Goal: Task Accomplishment & Management: Manage account settings

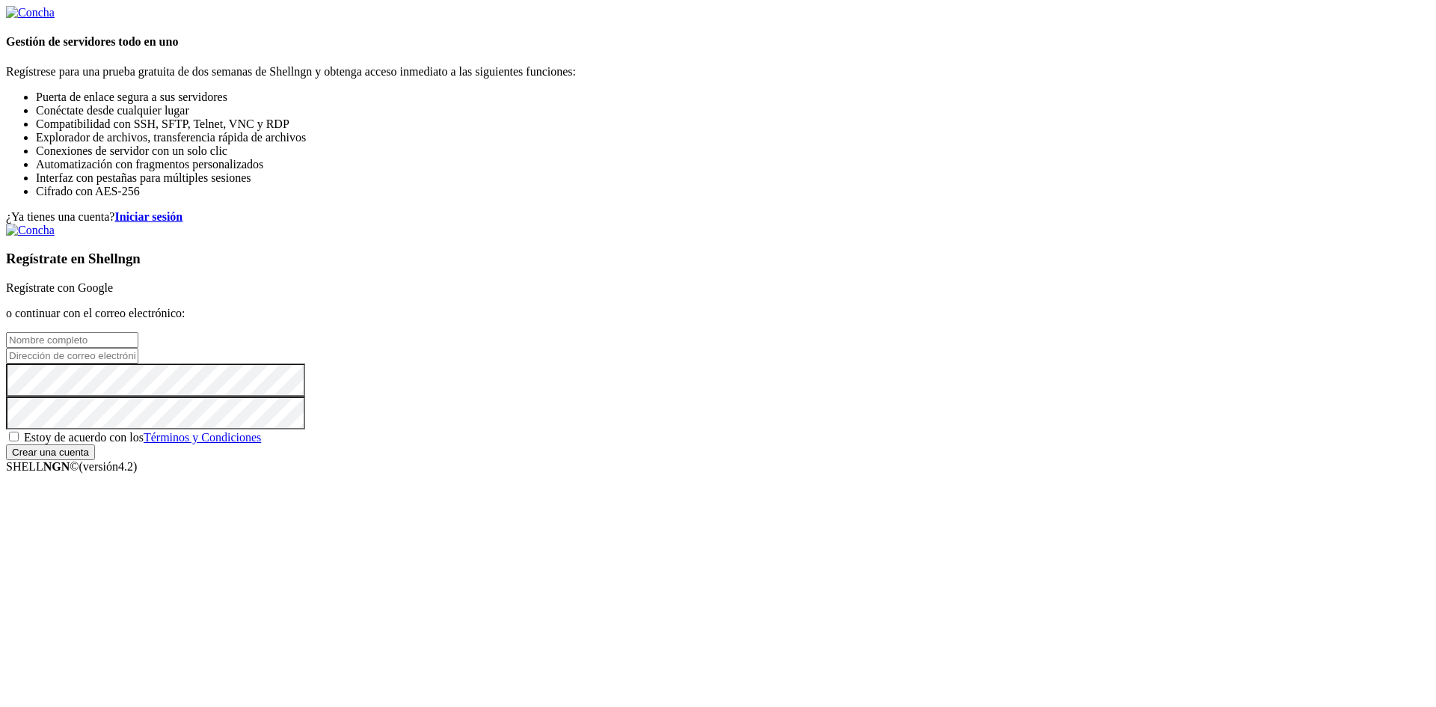
click at [261, 444] on span "Estoy de acuerdo con los Términos y Condiciones" at bounding box center [142, 437] width 237 height 13
click at [19, 441] on input "Estoy de acuerdo con los Términos y Condiciones" at bounding box center [14, 437] width 10 height 10
checkbox input "true"
click at [95, 460] on input "Crear una cuenta" at bounding box center [50, 452] width 89 height 16
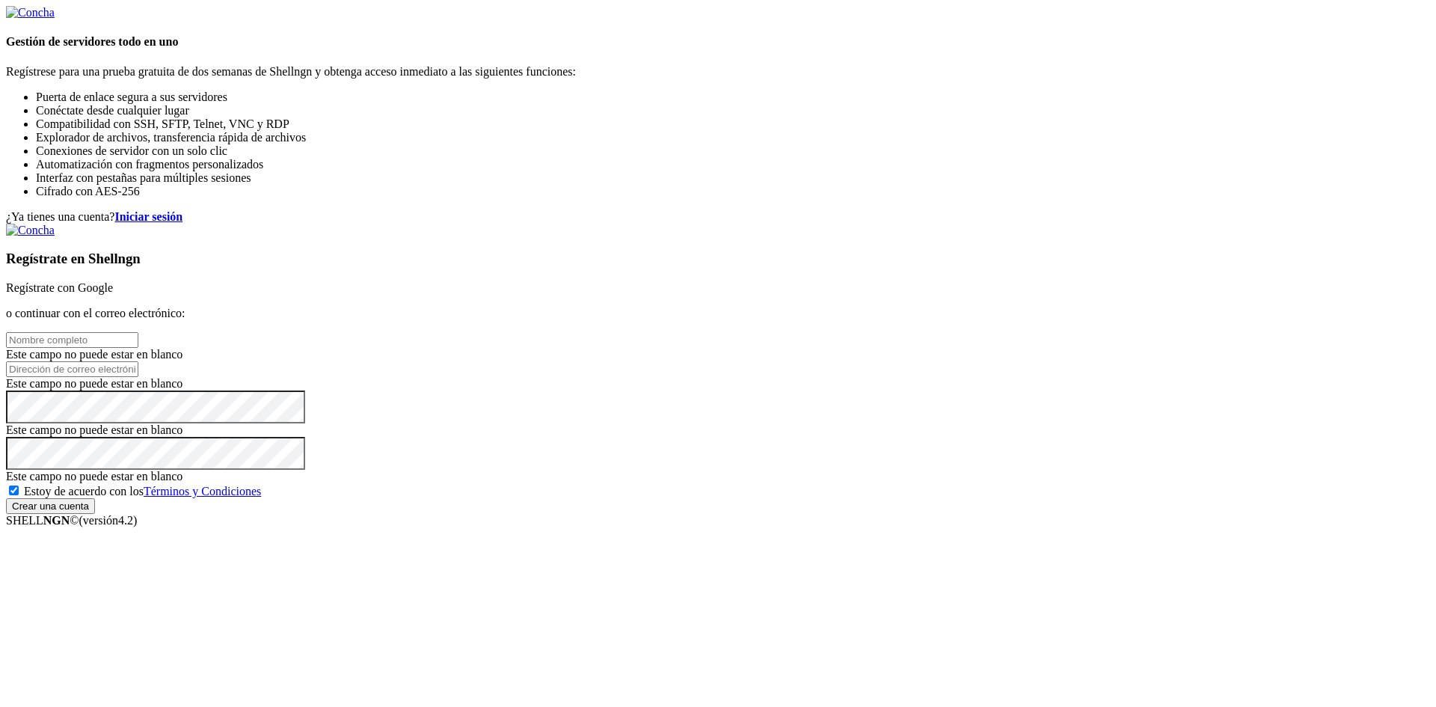
click at [138, 332] on input "text" at bounding box center [72, 340] width 132 height 16
type input "Ri"
click at [113, 281] on font "Regístrate con Google" at bounding box center [59, 287] width 107 height 13
click at [138, 332] on input "Ri" at bounding box center [72, 340] width 132 height 16
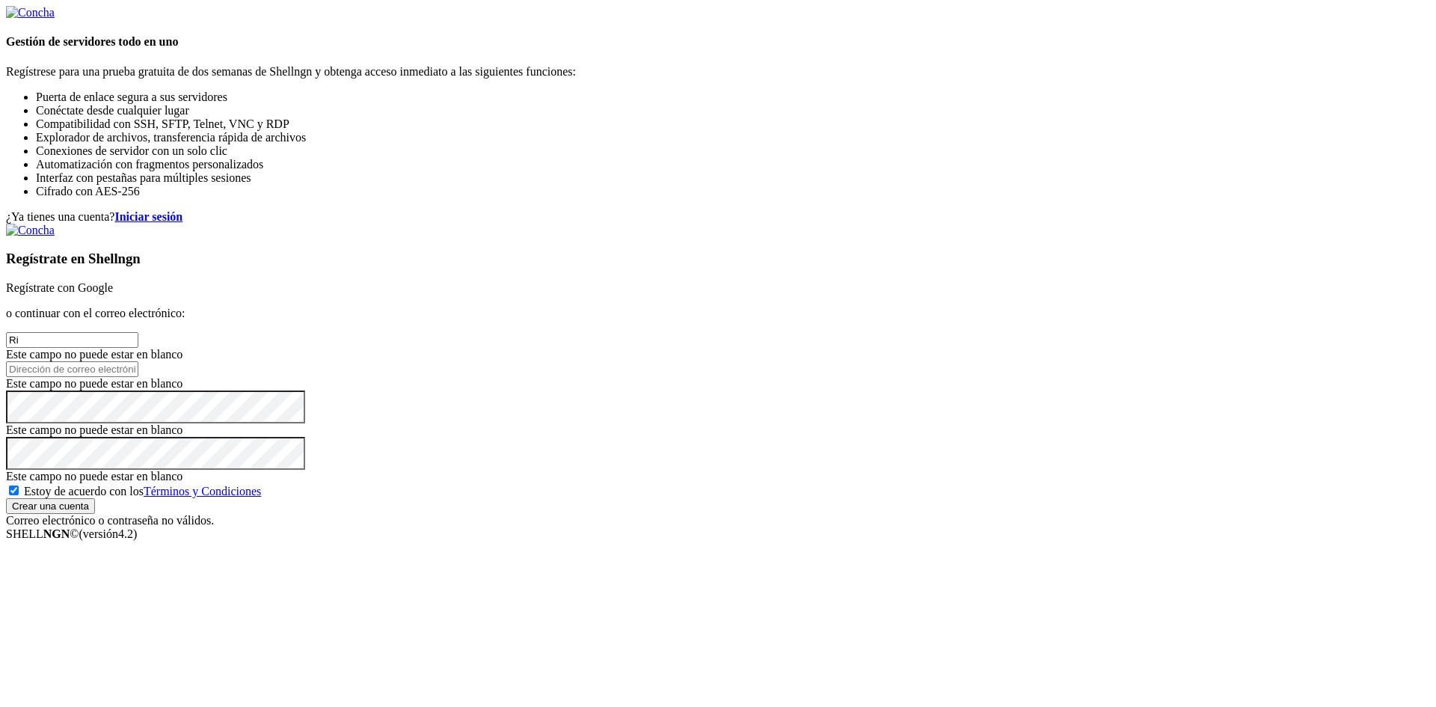
drag, startPoint x: 859, startPoint y: 231, endPoint x: 469, endPoint y: 206, distance: 391.3
click at [469, 210] on div "¿Ya tienes una cuenta? Iniciar sesión Regístrate en Shellngn Regístrate con Goo…" at bounding box center [718, 368] width 1424 height 317
type input "[PERSON_NAME]"
drag, startPoint x: 919, startPoint y: 239, endPoint x: 524, endPoint y: 209, distance: 396.8
click at [524, 215] on div "¿Ya tienes una cuenta? Iniciar sesión Regístrate en Shellngn Regístrate con Goo…" at bounding box center [718, 368] width 1424 height 317
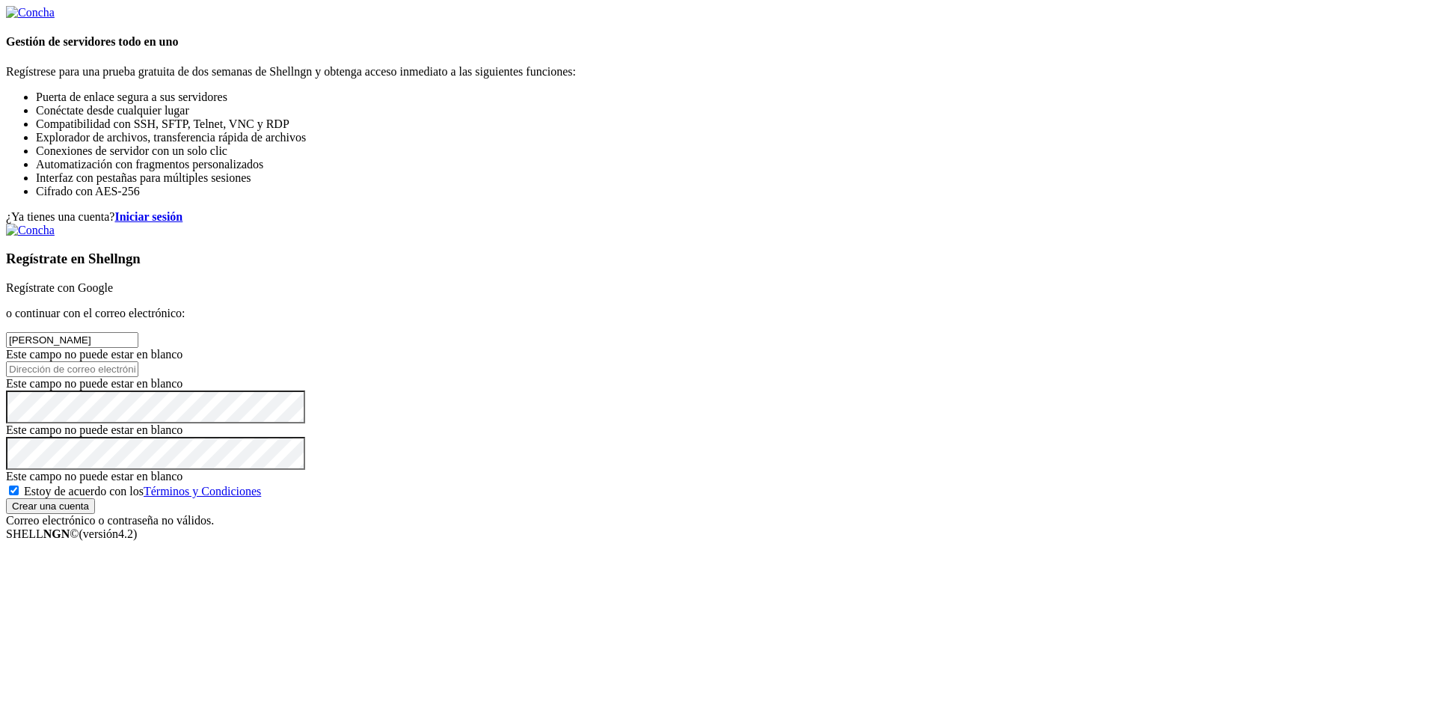
type input "[PERSON_NAME]"
click at [138, 361] on input "email" at bounding box center [72, 369] width 132 height 16
type input "[PERSON_NAME][EMAIL_ADDRESS][PERSON_NAME][DOMAIN_NAME]"
click at [951, 347] on div "Regístrate en Shellngn Regístrate con Google o continuar con el correo electrón…" at bounding box center [718, 376] width 1424 height 304
click at [183, 423] on font "Este campo no puede estar en blanco" at bounding box center [94, 429] width 177 height 13
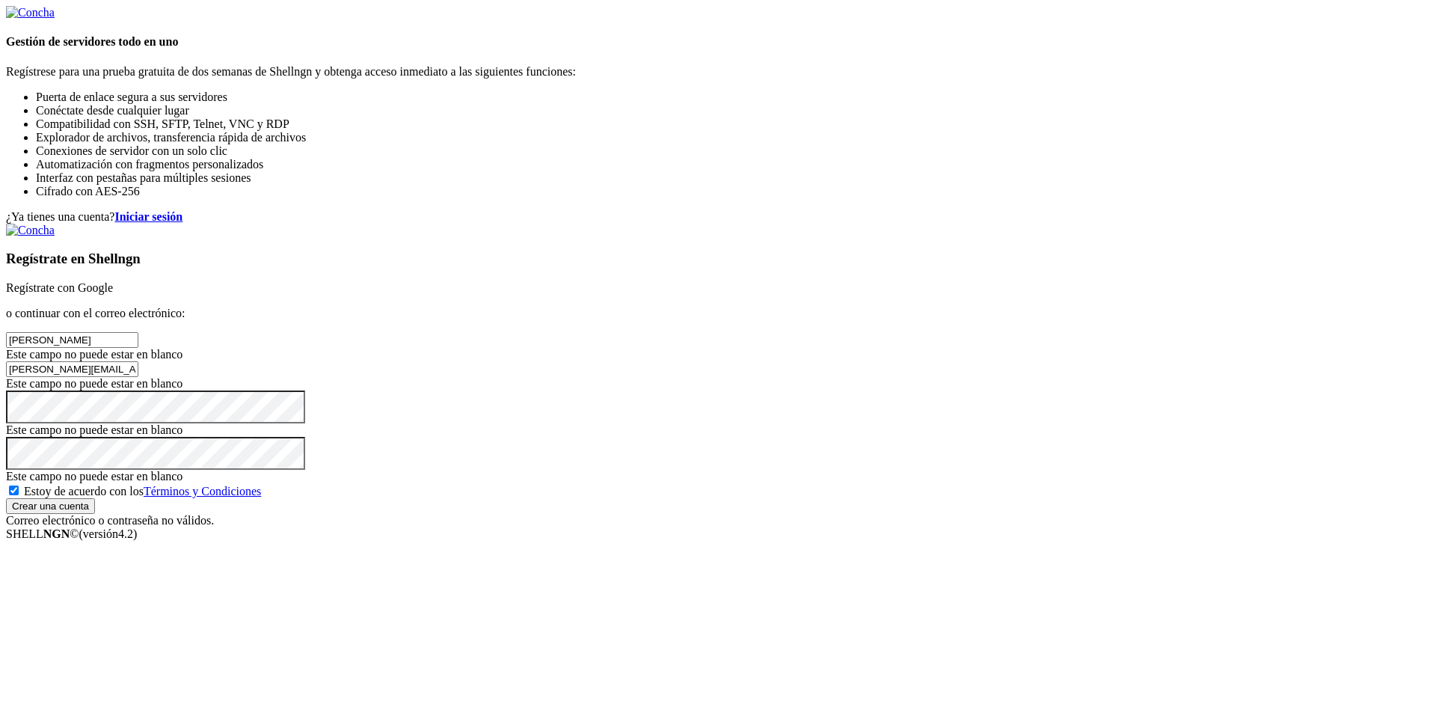
click at [552, 327] on div "¿Ya tienes una cuenta? Iniciar sesión Regístrate en Shellngn Regístrate con Goo…" at bounding box center [718, 368] width 1424 height 317
click at [271, 370] on form "Gestión de servidores todo en uno Regístrese para una prueba gratuita de dos se…" at bounding box center [718, 266] width 1424 height 521
click at [95, 514] on input "Crear una cuenta" at bounding box center [50, 506] width 89 height 16
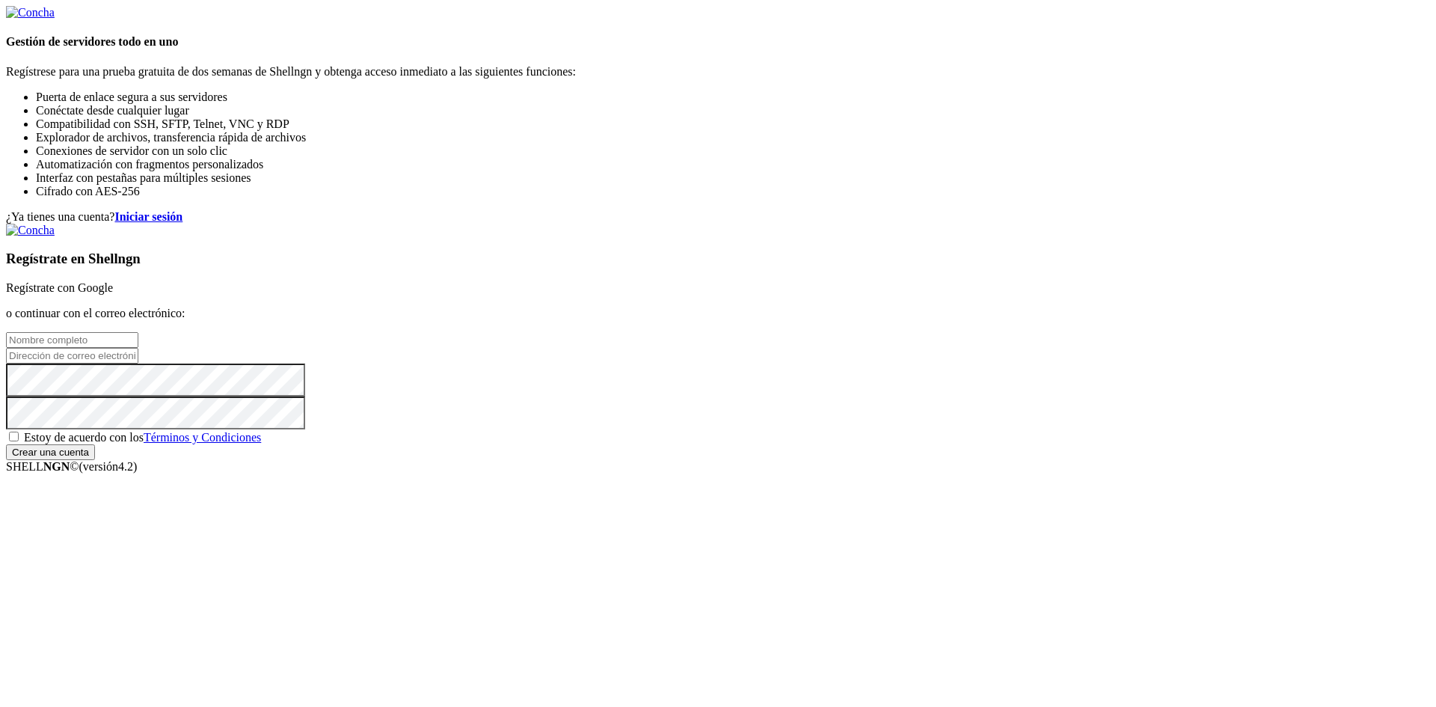
click at [113, 281] on font "Regístrate con Google" at bounding box center [59, 287] width 107 height 13
click at [138, 332] on input "text" at bounding box center [72, 340] width 132 height 16
type input "[PERSON_NAME]"
click at [138, 348] on input "email" at bounding box center [72, 356] width 132 height 16
type input "[PERSON_NAME][EMAIL_ADDRESS][PERSON_NAME][DOMAIN_NAME]"
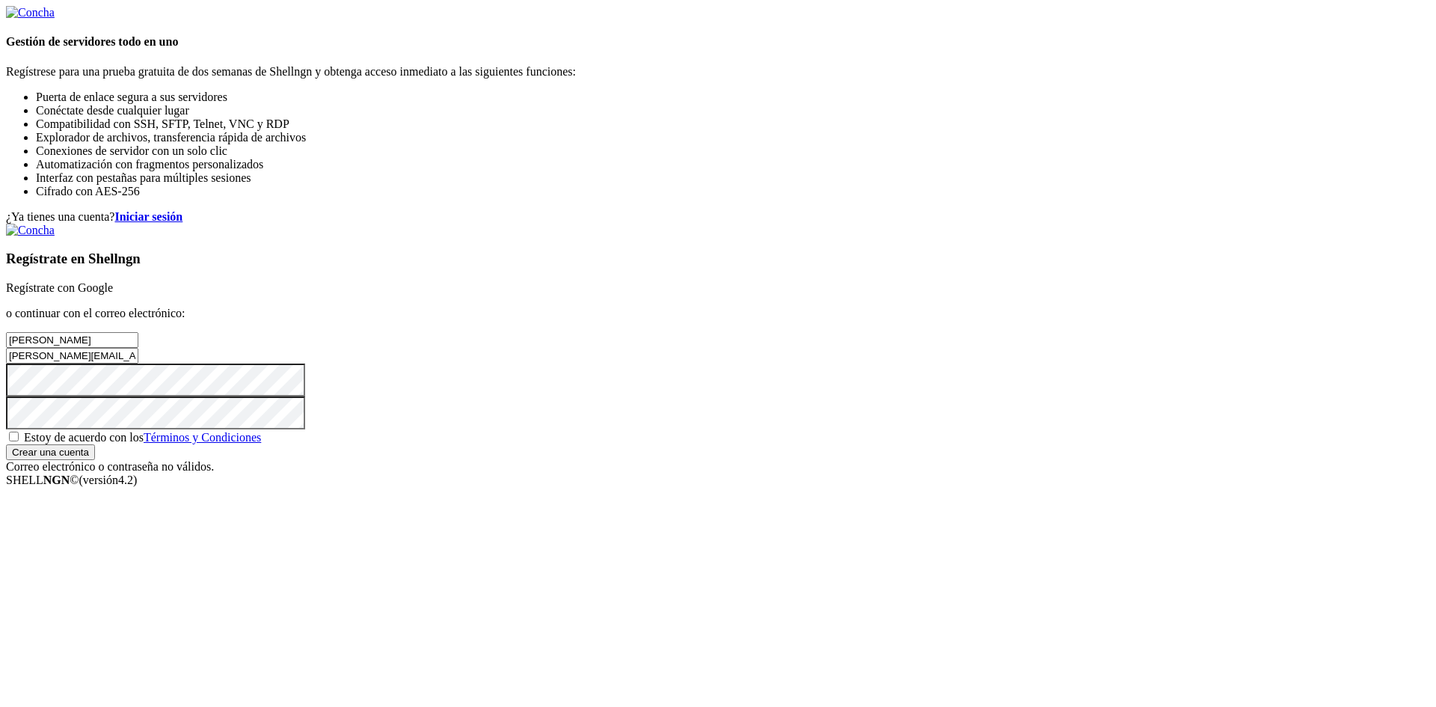
click at [261, 444] on span "Estoy de acuerdo con los Términos y Condiciones" at bounding box center [142, 437] width 237 height 13
click at [19, 441] on input "Estoy de acuerdo con los Términos y Condiciones" at bounding box center [14, 437] width 10 height 10
checkbox input "true"
click at [95, 460] on input "Crear una cuenta" at bounding box center [50, 452] width 89 height 16
click at [138, 332] on input "text" at bounding box center [72, 340] width 132 height 16
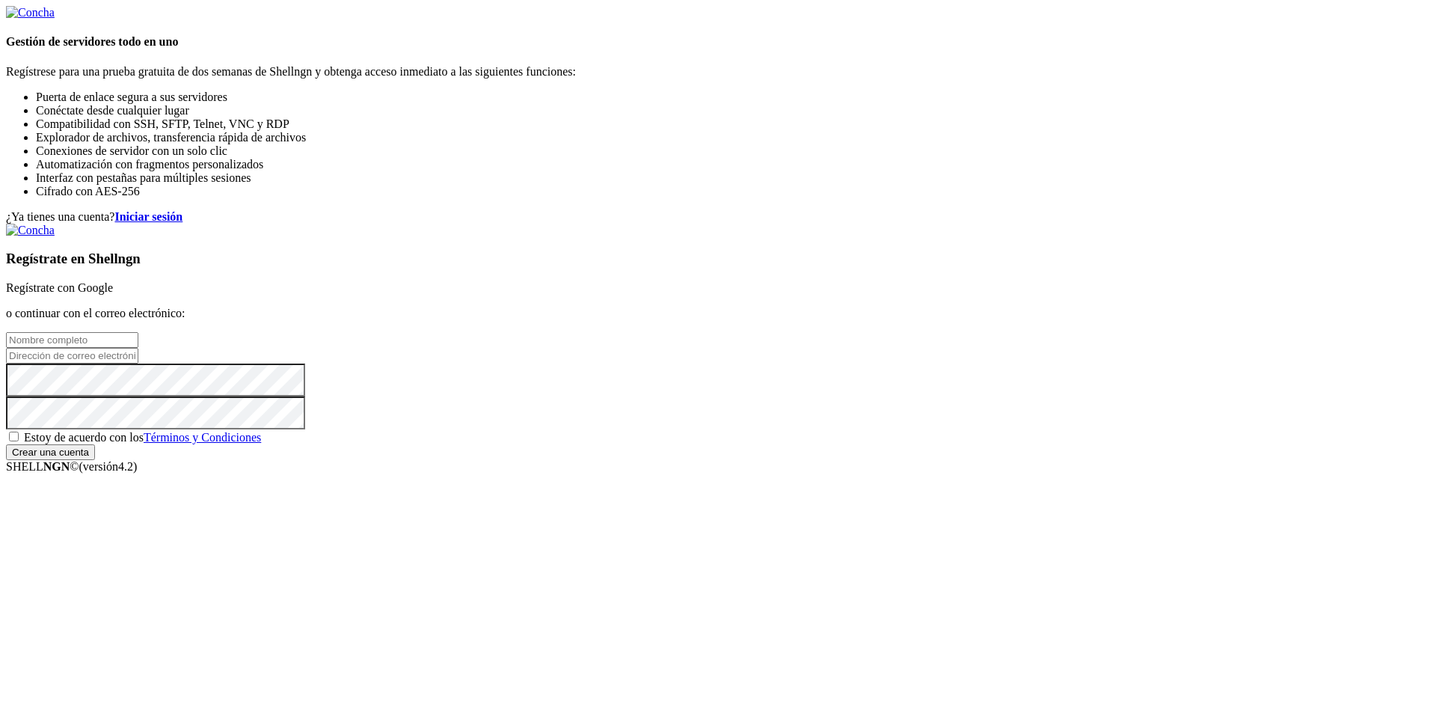
type input "[PERSON_NAME]"
click at [138, 355] on input "email" at bounding box center [72, 356] width 132 height 16
type input "[PERSON_NAME][EMAIL_ADDRESS][PERSON_NAME][DOMAIN_NAME]"
click at [261, 444] on span "Estoy de acuerdo con los Términos y Condiciones" at bounding box center [142, 437] width 237 height 13
click at [19, 441] on input "Estoy de acuerdo con los Términos y Condiciones" at bounding box center [14, 437] width 10 height 10
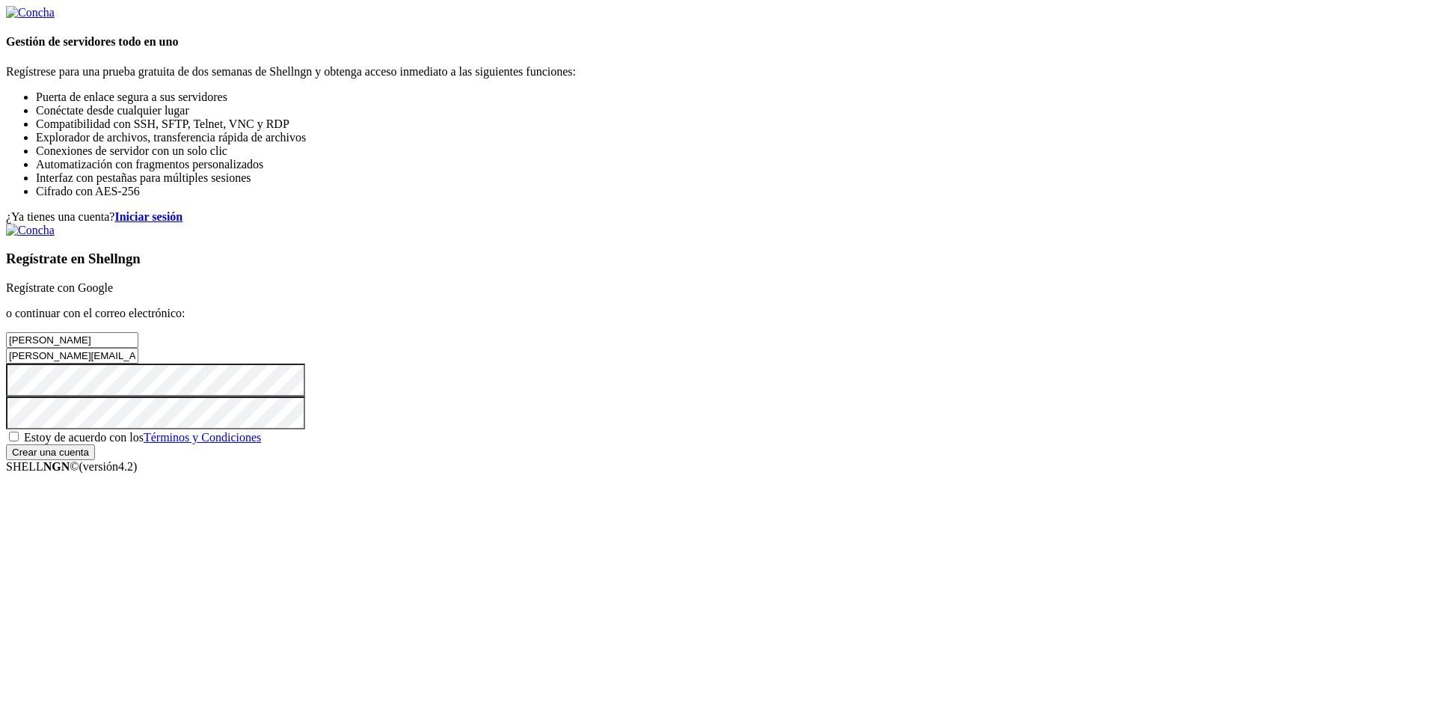
checkbox input "true"
click at [95, 460] on input "Crear una cuenta" at bounding box center [50, 452] width 89 height 16
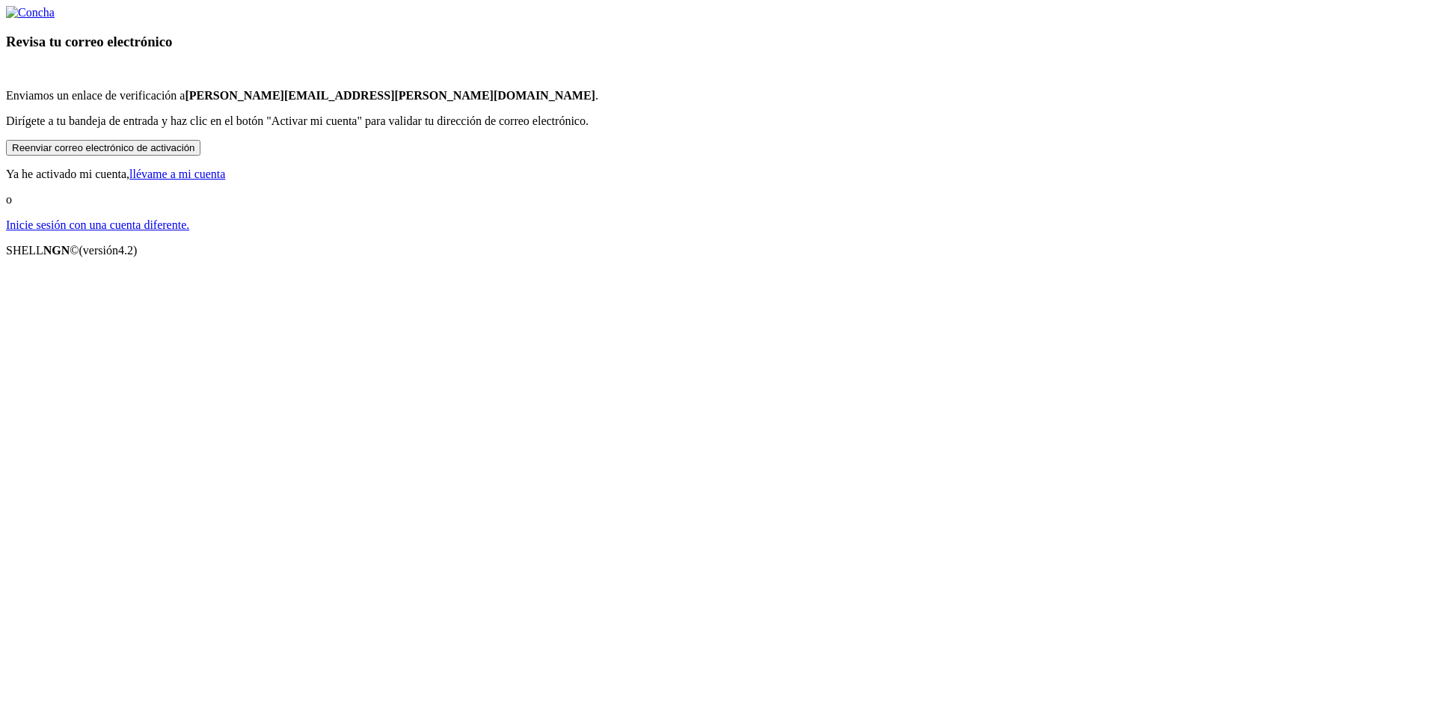
click at [200, 156] on button "Reenviar correo electrónico de activación" at bounding box center [103, 148] width 194 height 16
click at [189, 231] on font "Inicie sesión con una cuenta diferente." at bounding box center [97, 224] width 183 height 13
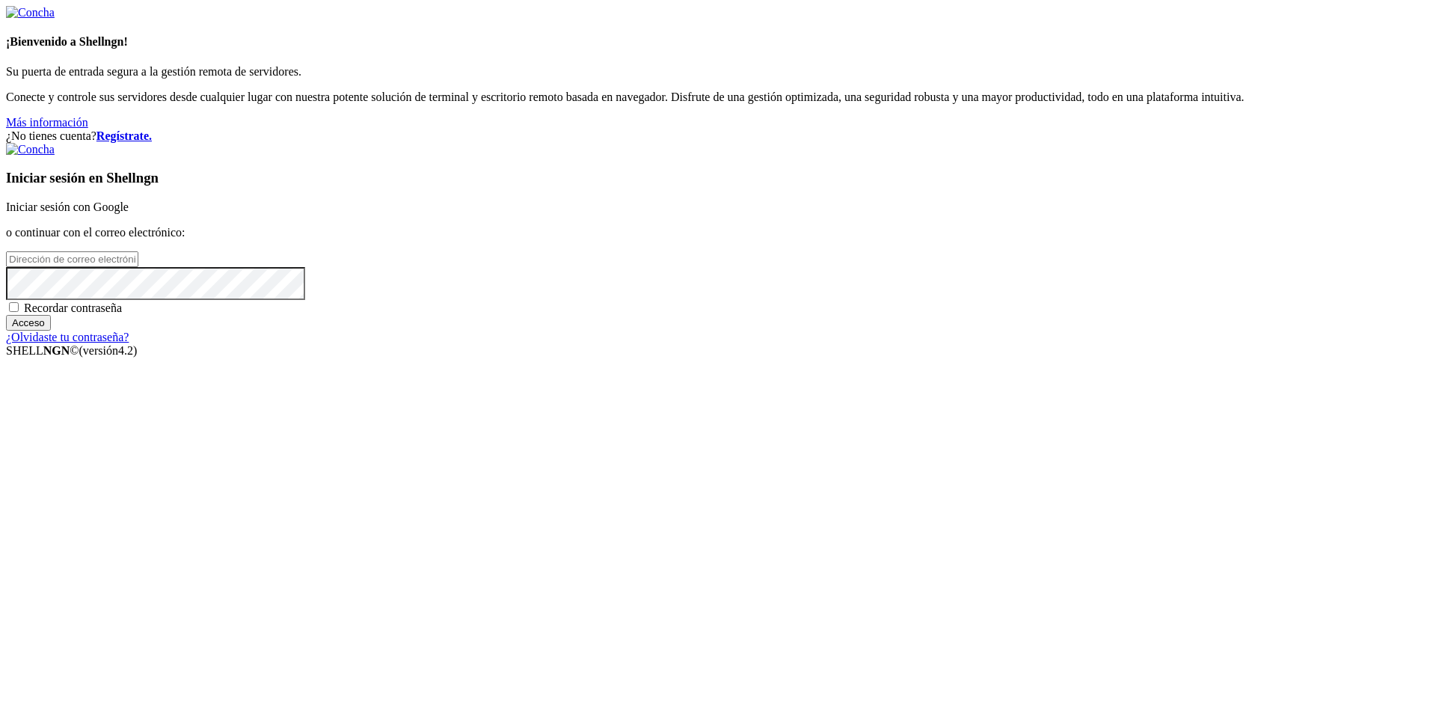
click at [138, 267] on input "email" at bounding box center [72, 259] width 132 height 16
type input "r"
type input "[PERSON_NAME][EMAIL_ADDRESS][PERSON_NAME][DOMAIN_NAME]"
click at [122, 314] on span "Recordar contraseña" at bounding box center [73, 307] width 98 height 13
click at [19, 312] on input "Recordar contraseña" at bounding box center [14, 307] width 10 height 10
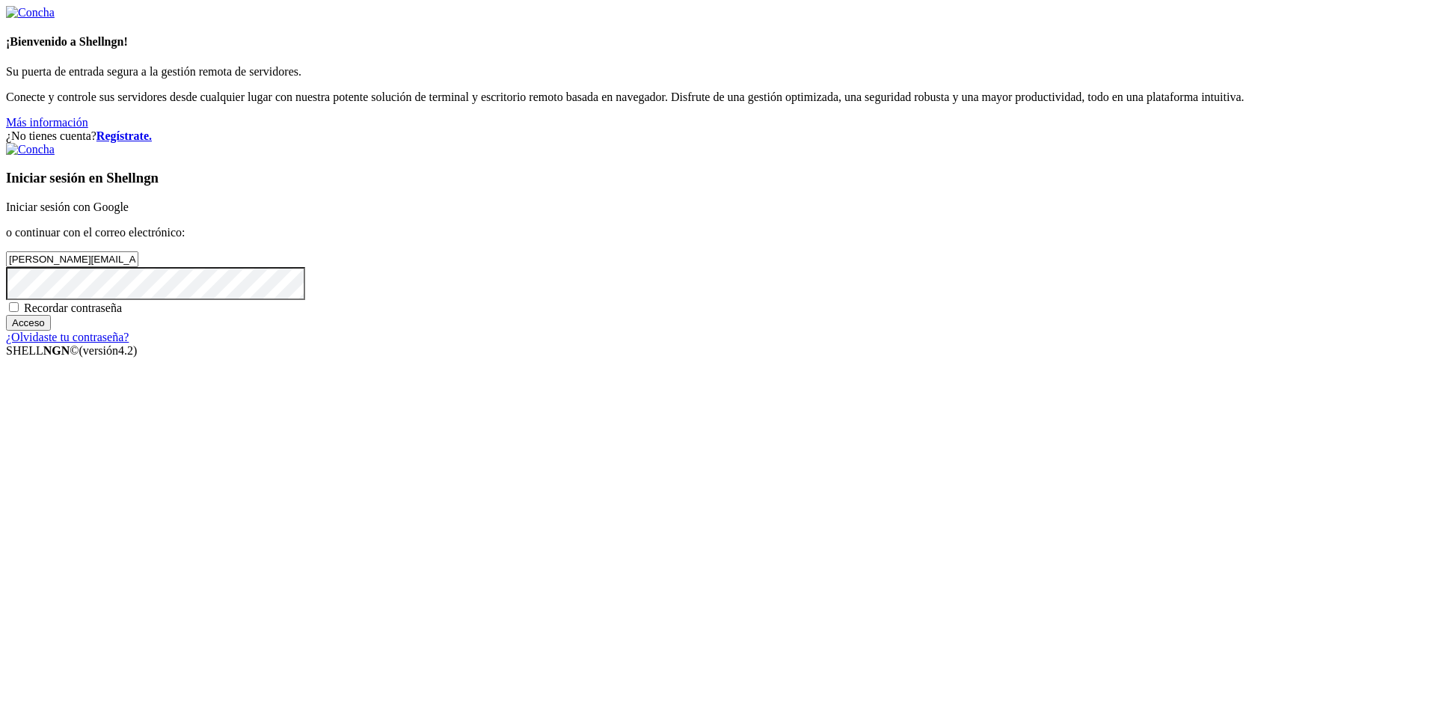
checkbox input "true"
click at [51, 331] on input "Acceso" at bounding box center [28, 323] width 45 height 16
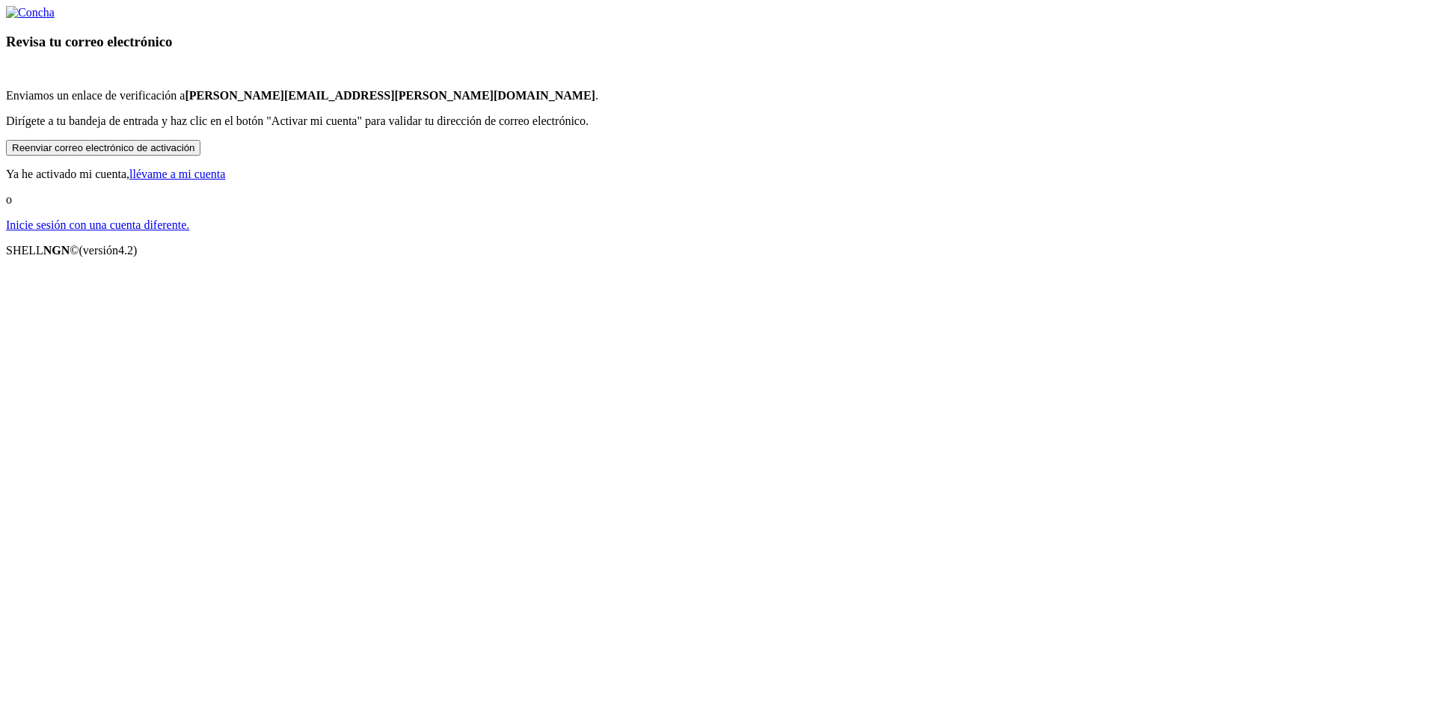
click at [200, 156] on button "Reenviar correo electrónico de activación" at bounding box center [103, 148] width 194 height 16
click at [961, 53] on div "Revisa tu correo electrónico Enviamos un enlace de verificación a [EMAIL_ADDRES…" at bounding box center [718, 119] width 1424 height 226
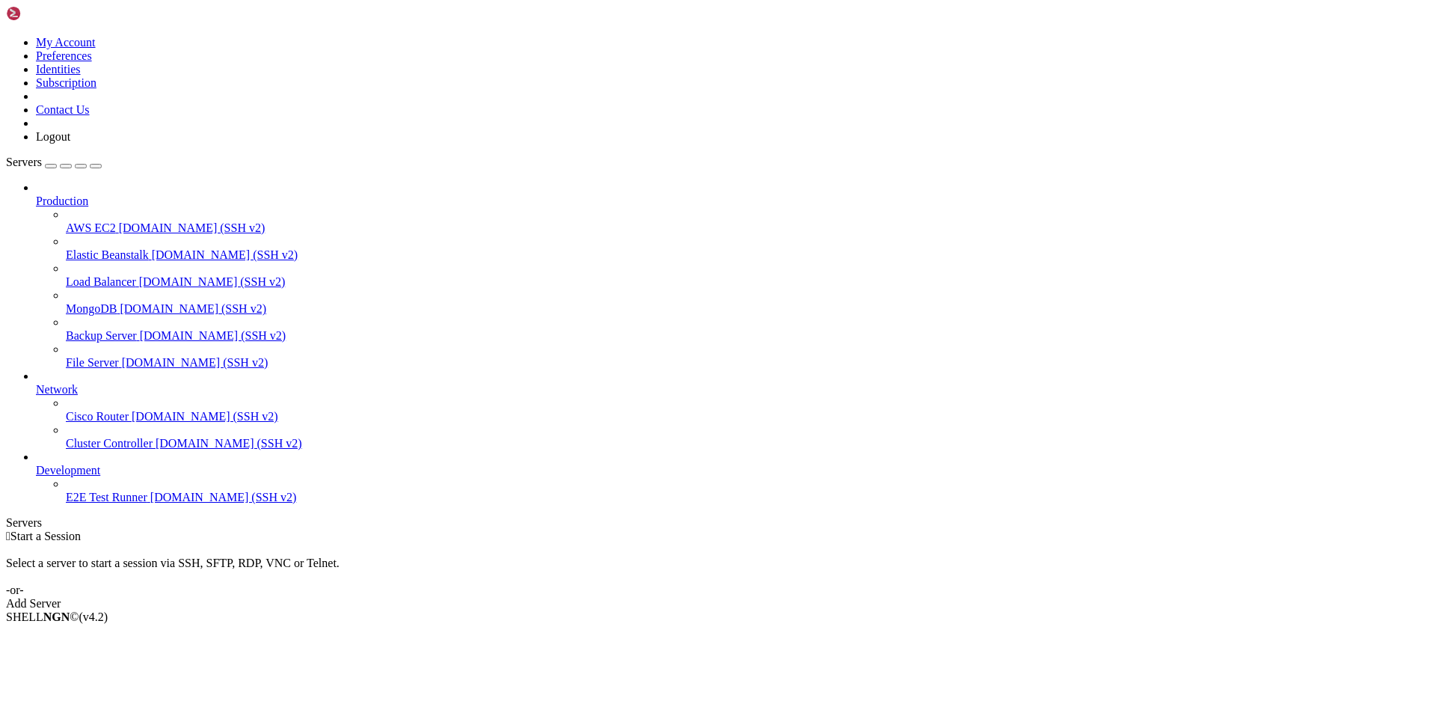
click at [6, 36] on icon at bounding box center [6, 36] width 0 height 0
click at [36, 194] on icon at bounding box center [36, 194] width 0 height 0
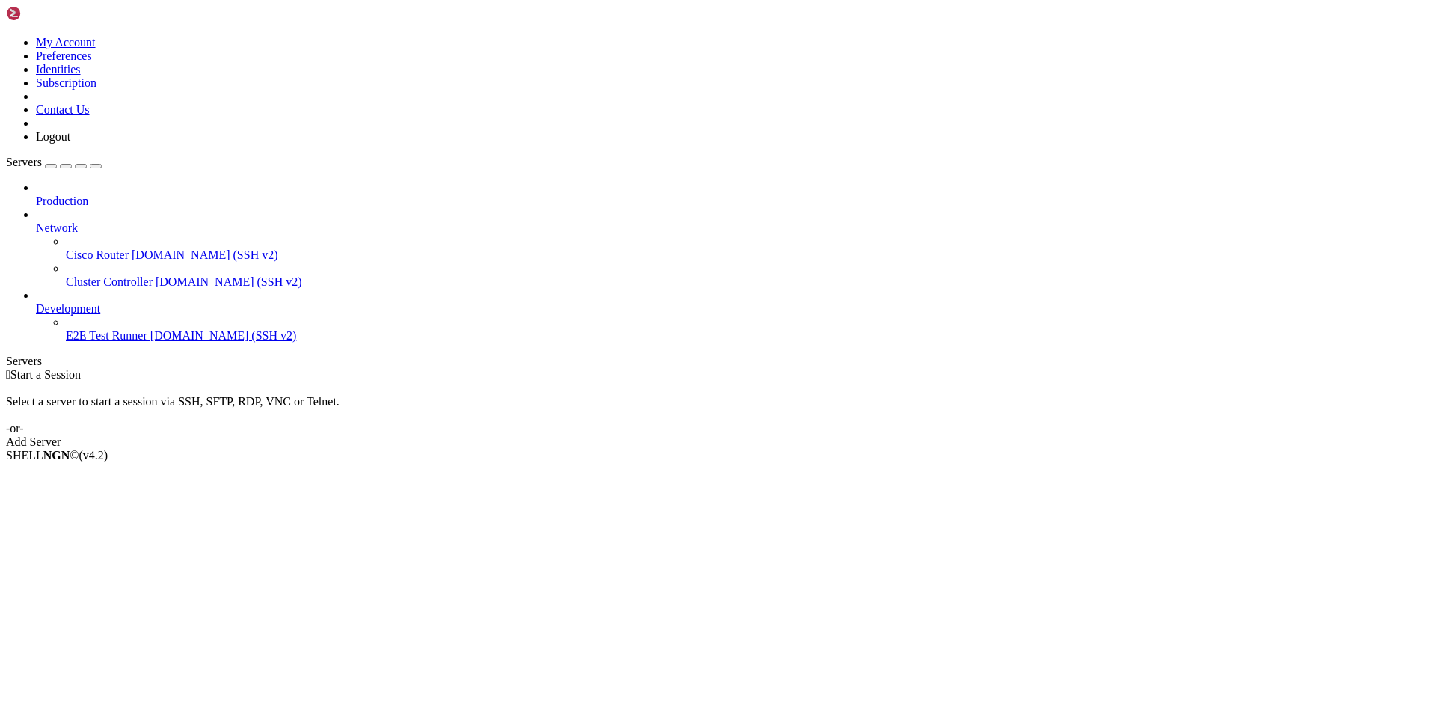
click at [36, 194] on icon at bounding box center [36, 194] width 0 height 0
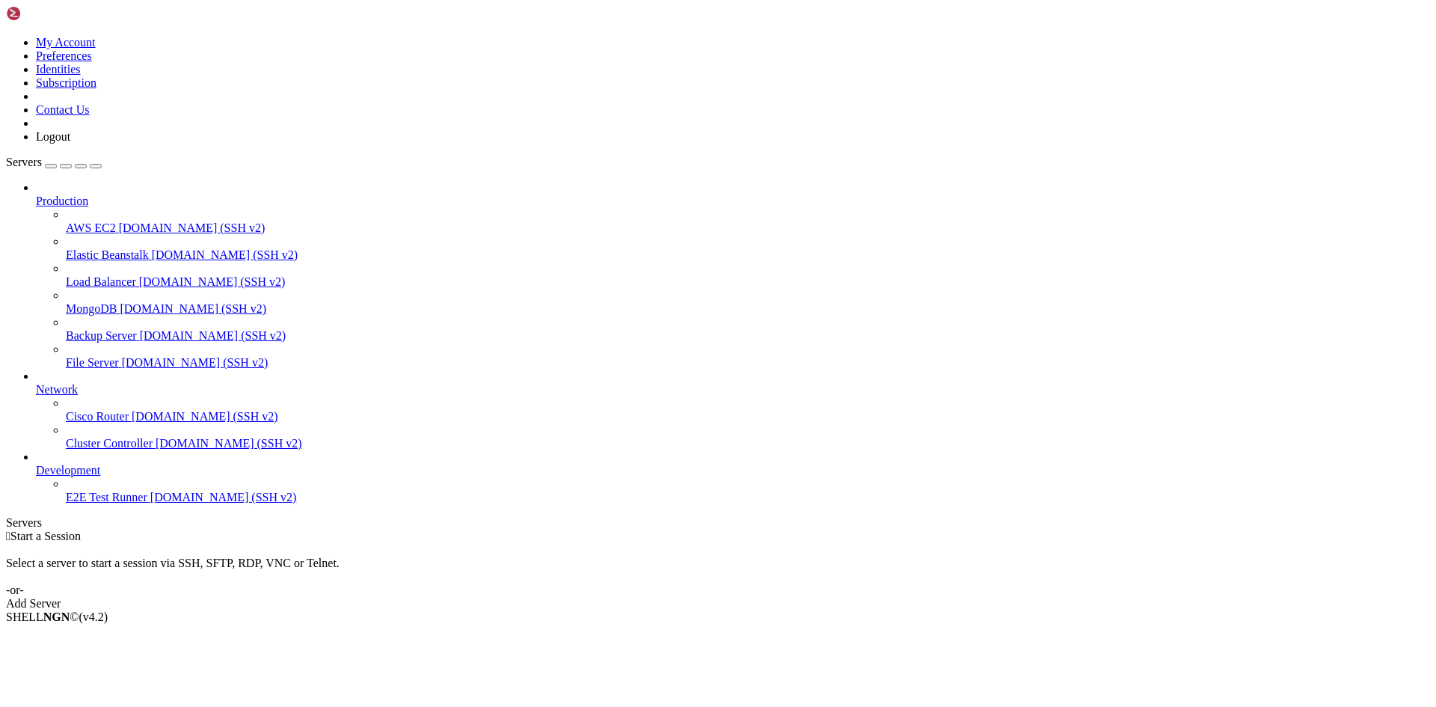
click at [51, 166] on div "button" at bounding box center [51, 166] width 0 height 0
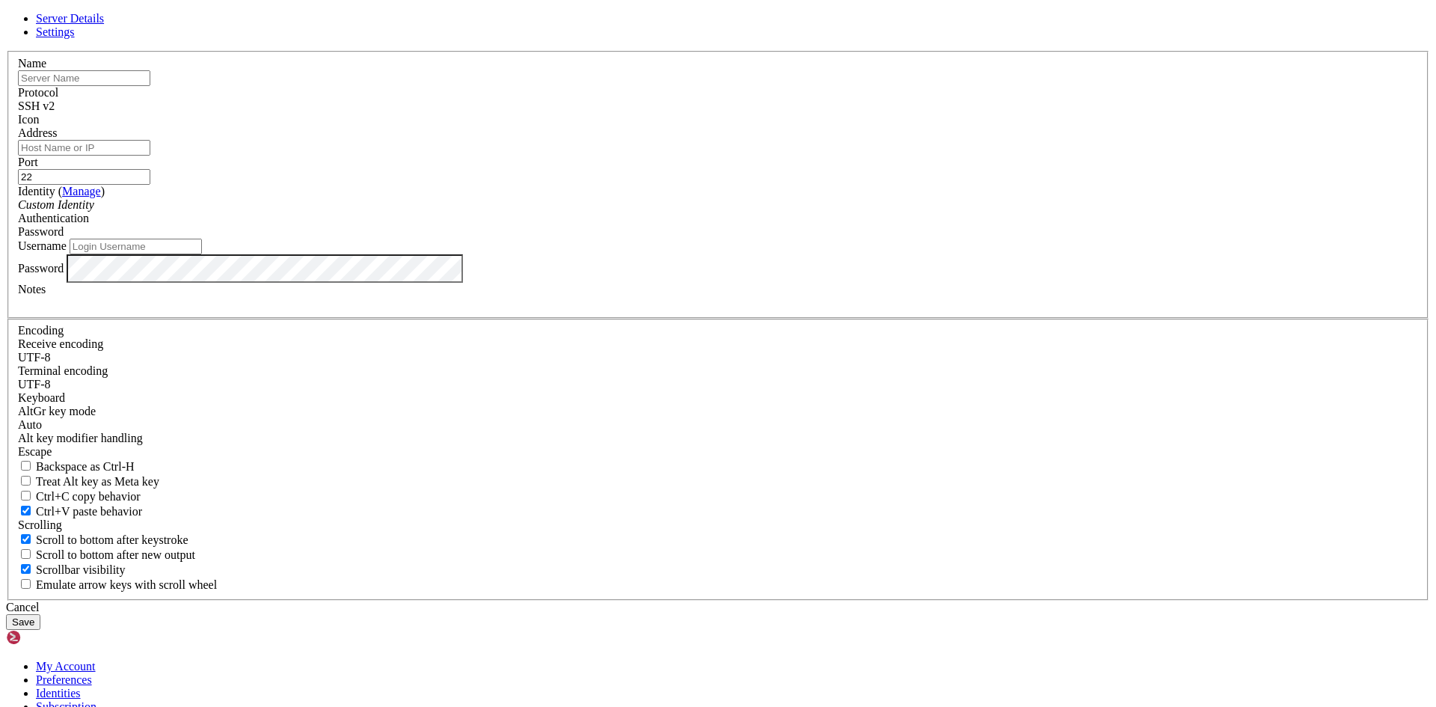
click at [150, 86] on input "text" at bounding box center [84, 78] width 132 height 16
click at [150, 86] on input "[PERSON_NAME]" at bounding box center [84, 78] width 132 height 16
type input "r"
click at [150, 86] on input "text" at bounding box center [84, 78] width 132 height 16
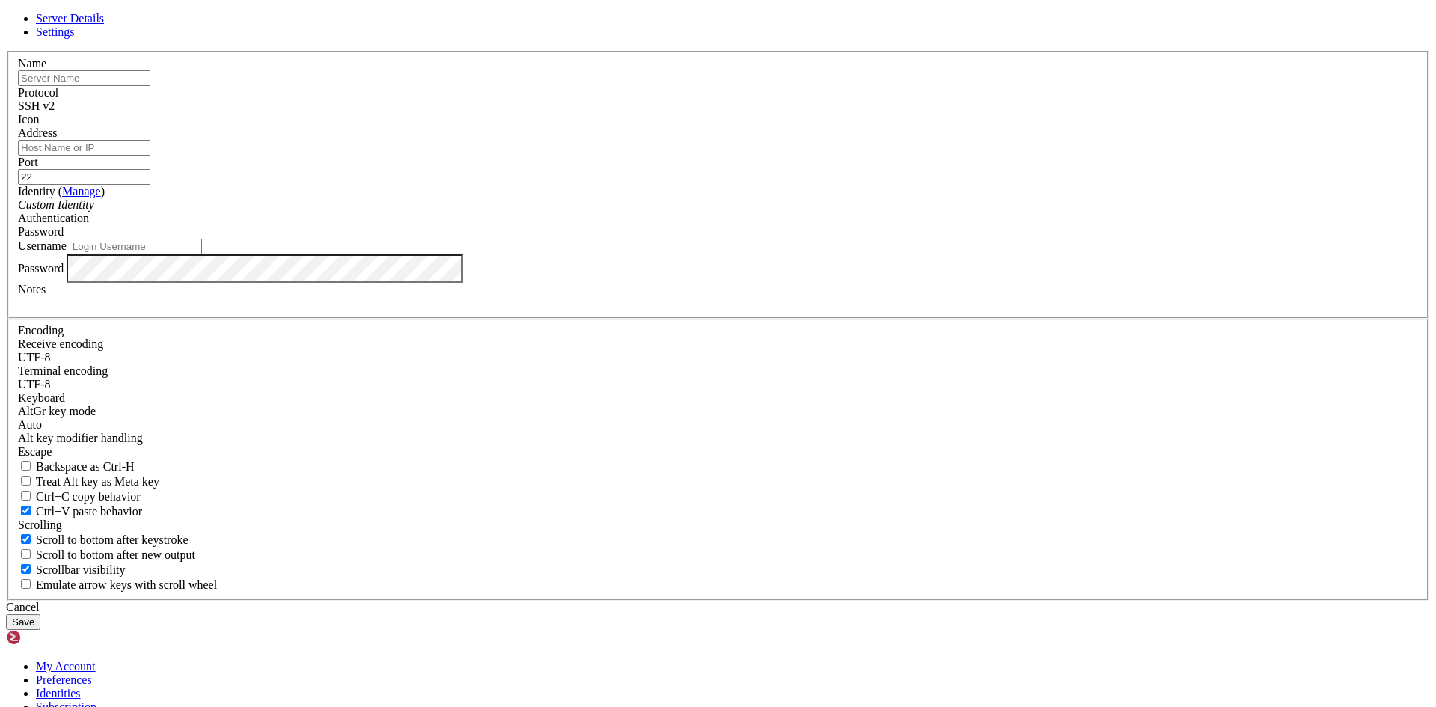
type input "[PERSON_NAME]"
click at [150, 156] on input "Address" at bounding box center [84, 148] width 132 height 16
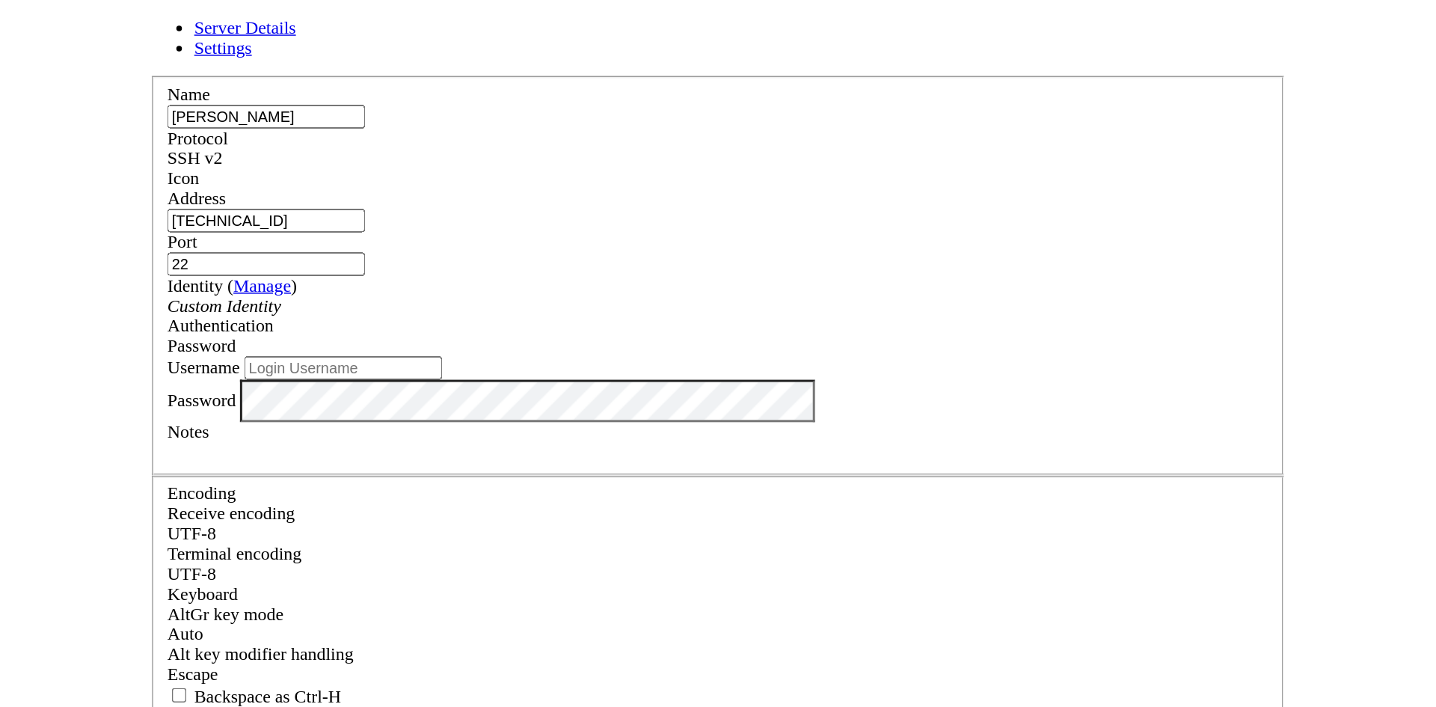
scroll to position [10, 0]
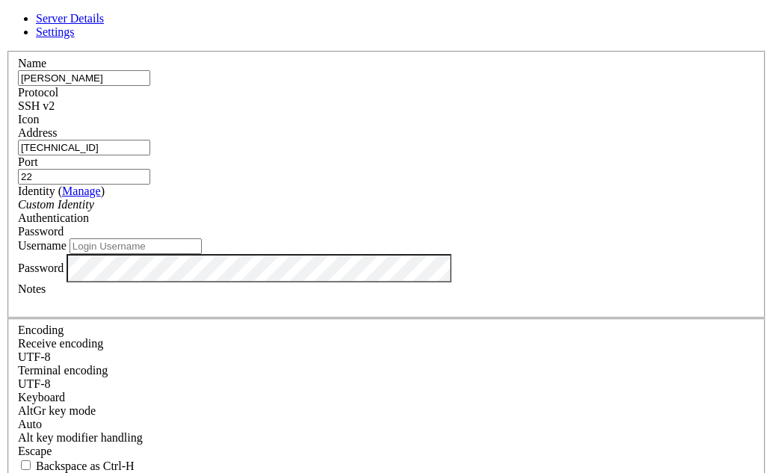
type input "68.211.136.187"
click at [378, 201] on div "Custom Identity" at bounding box center [387, 204] width 738 height 13
click at [488, 225] on div "Password" at bounding box center [387, 231] width 738 height 13
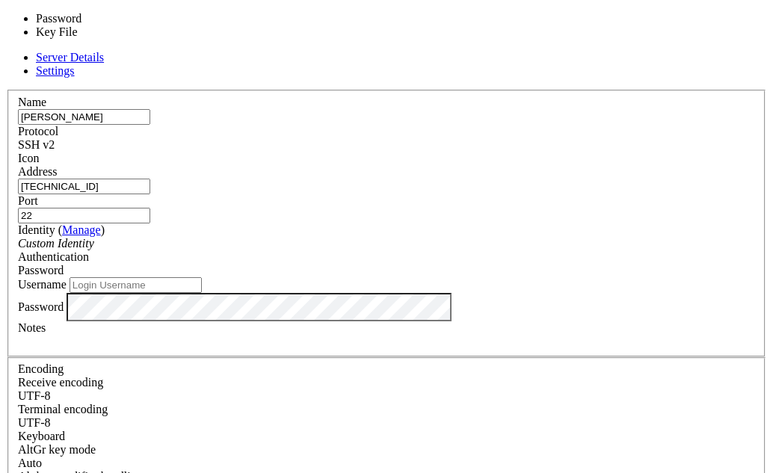
click at [487, 264] on div "Password" at bounding box center [387, 270] width 738 height 13
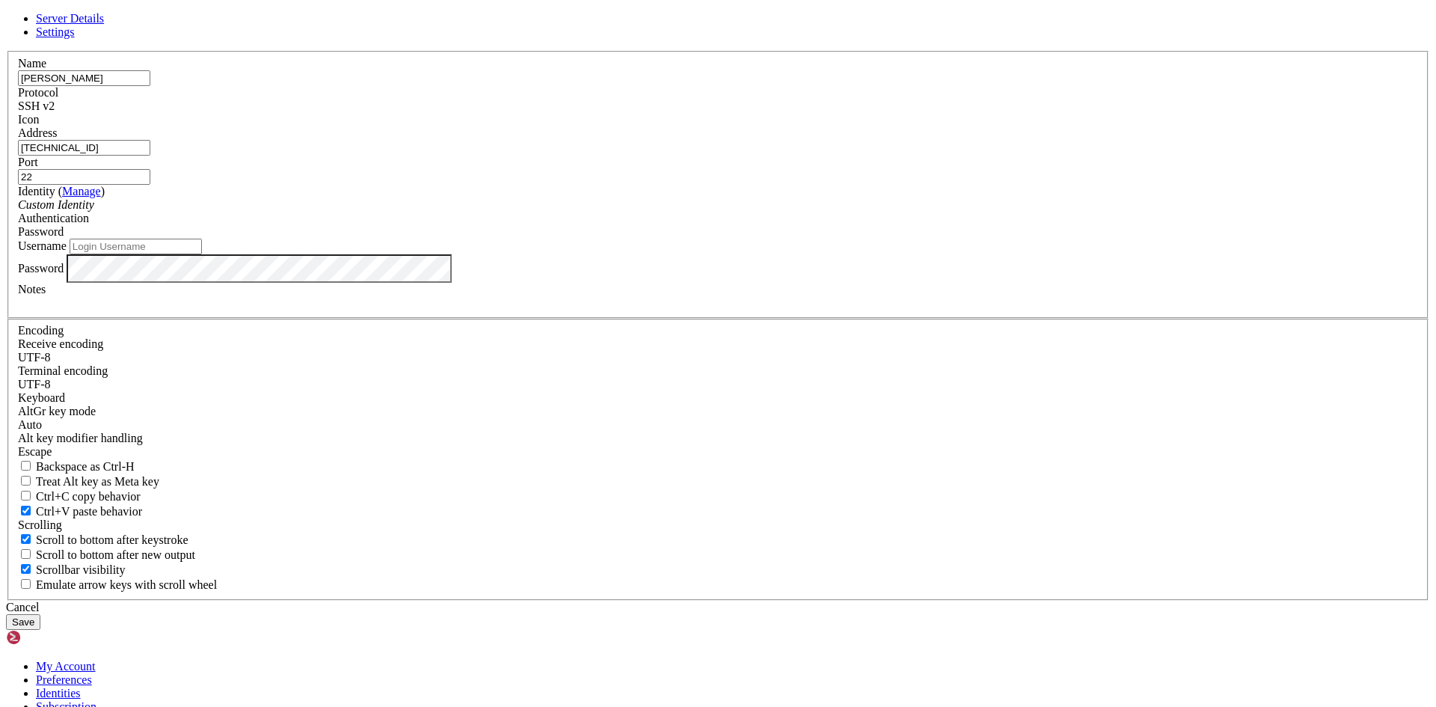
scroll to position [0, 0]
click at [202, 254] on input "Username" at bounding box center [136, 247] width 132 height 16
type input "SantoTomasRH"
click at [40, 614] on button "Save" at bounding box center [23, 622] width 34 height 16
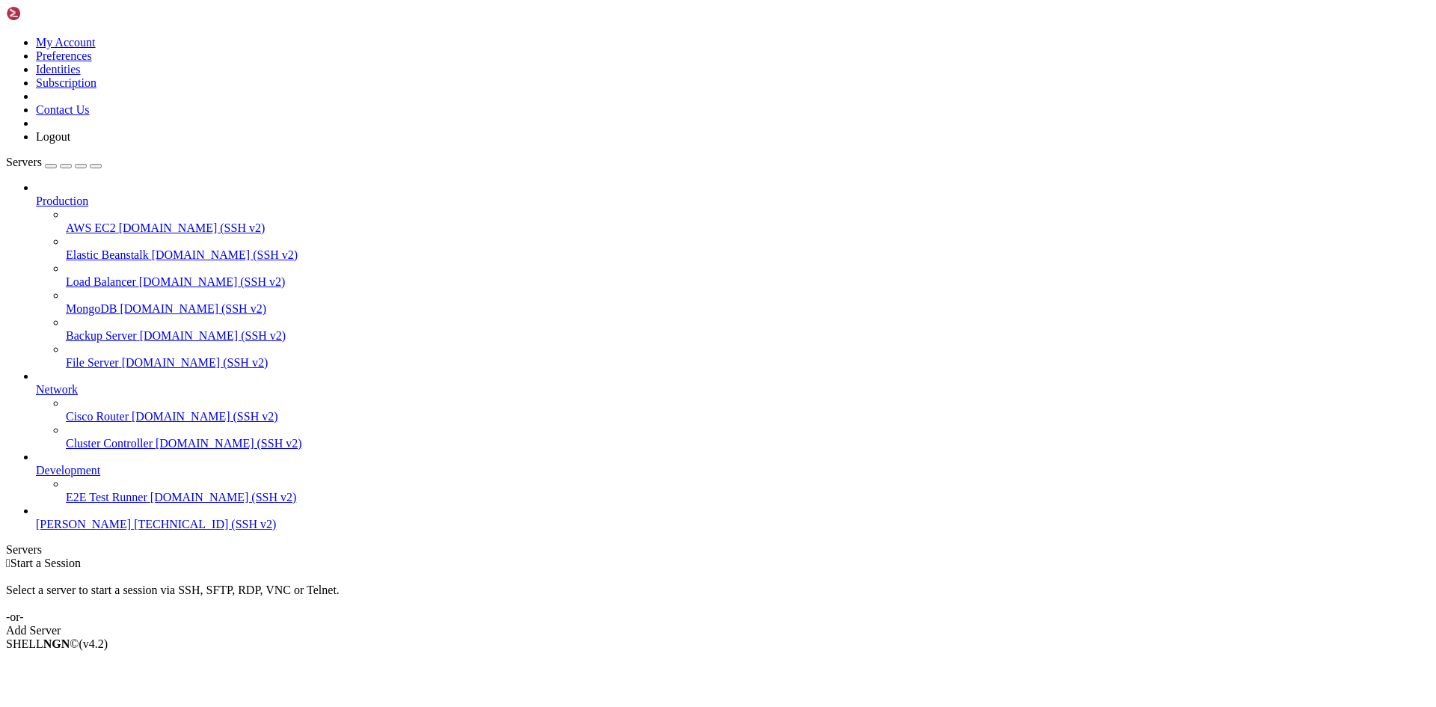
click at [51, 166] on div "button" at bounding box center [51, 166] width 0 height 0
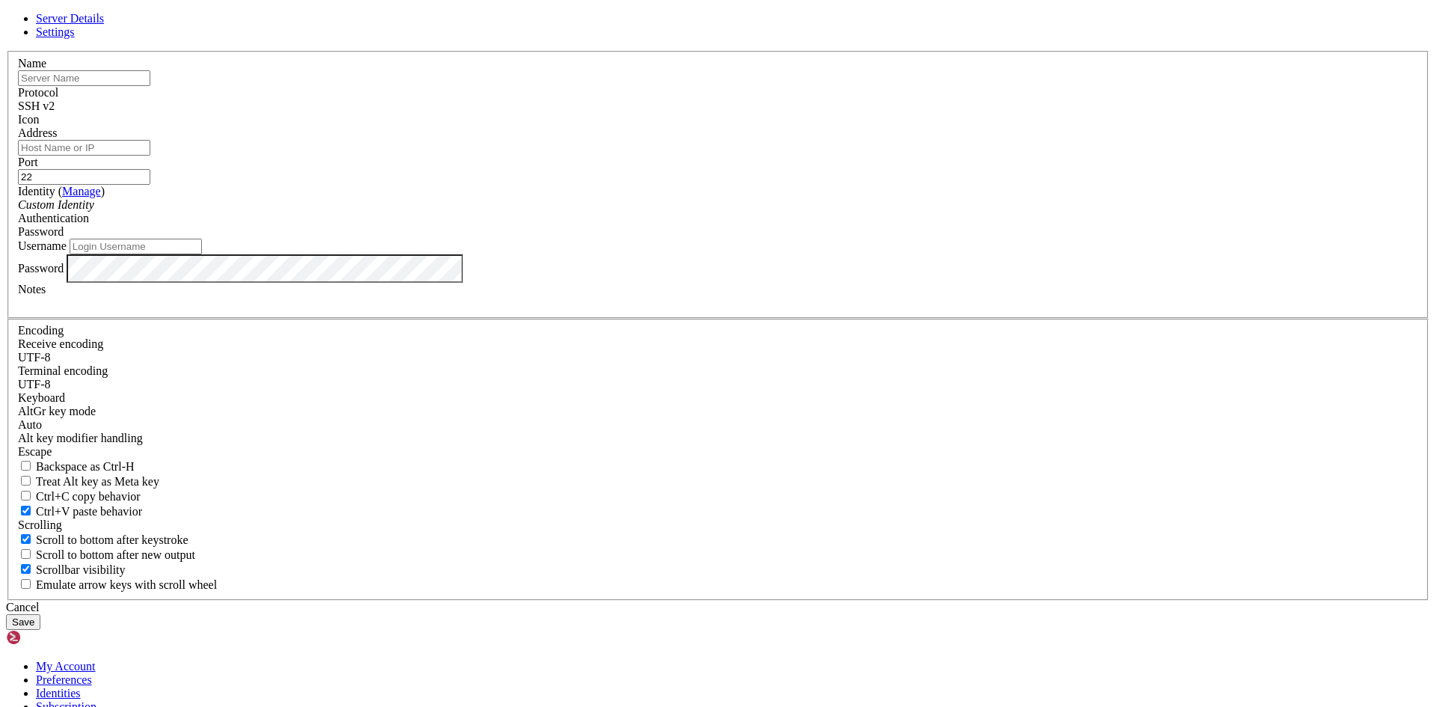
click at [824, 601] on div "Cancel" at bounding box center [718, 607] width 1424 height 13
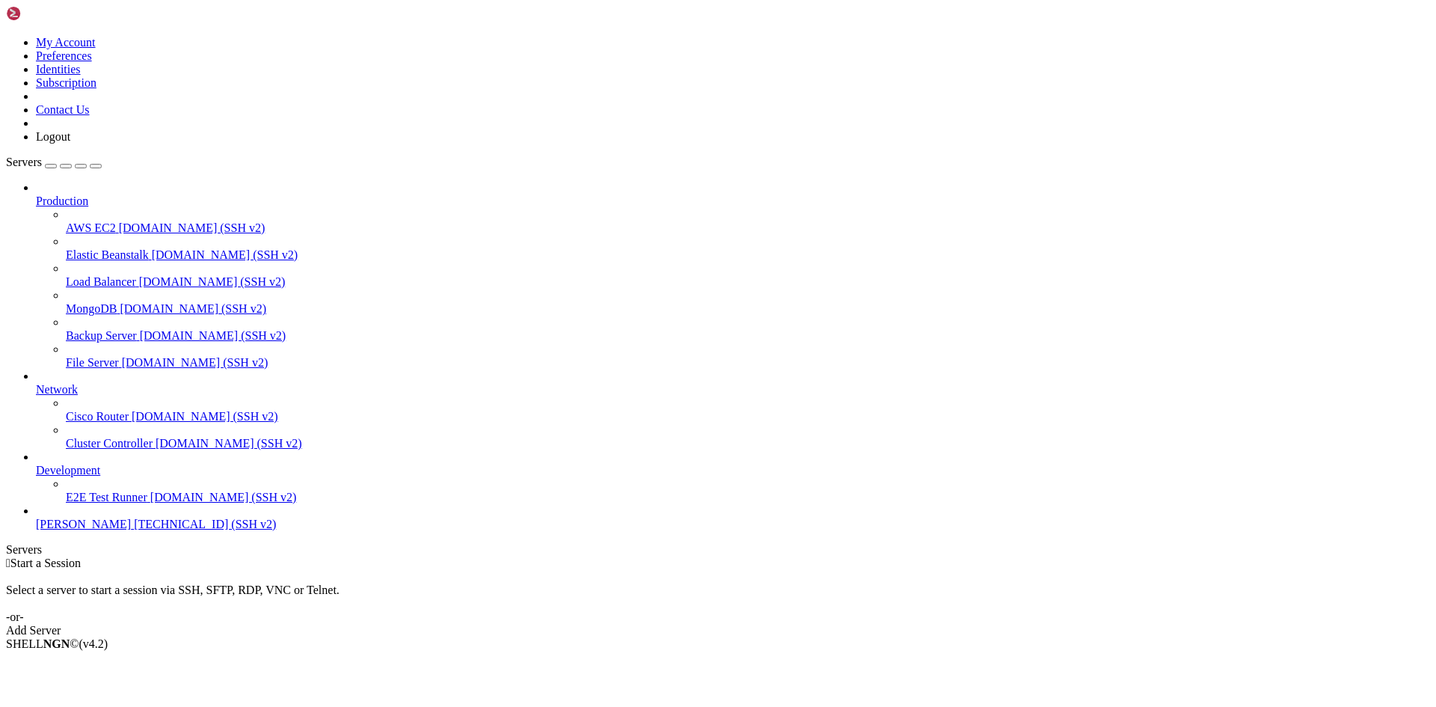
click at [123, 530] on span "[PERSON_NAME]" at bounding box center [83, 524] width 95 height 13
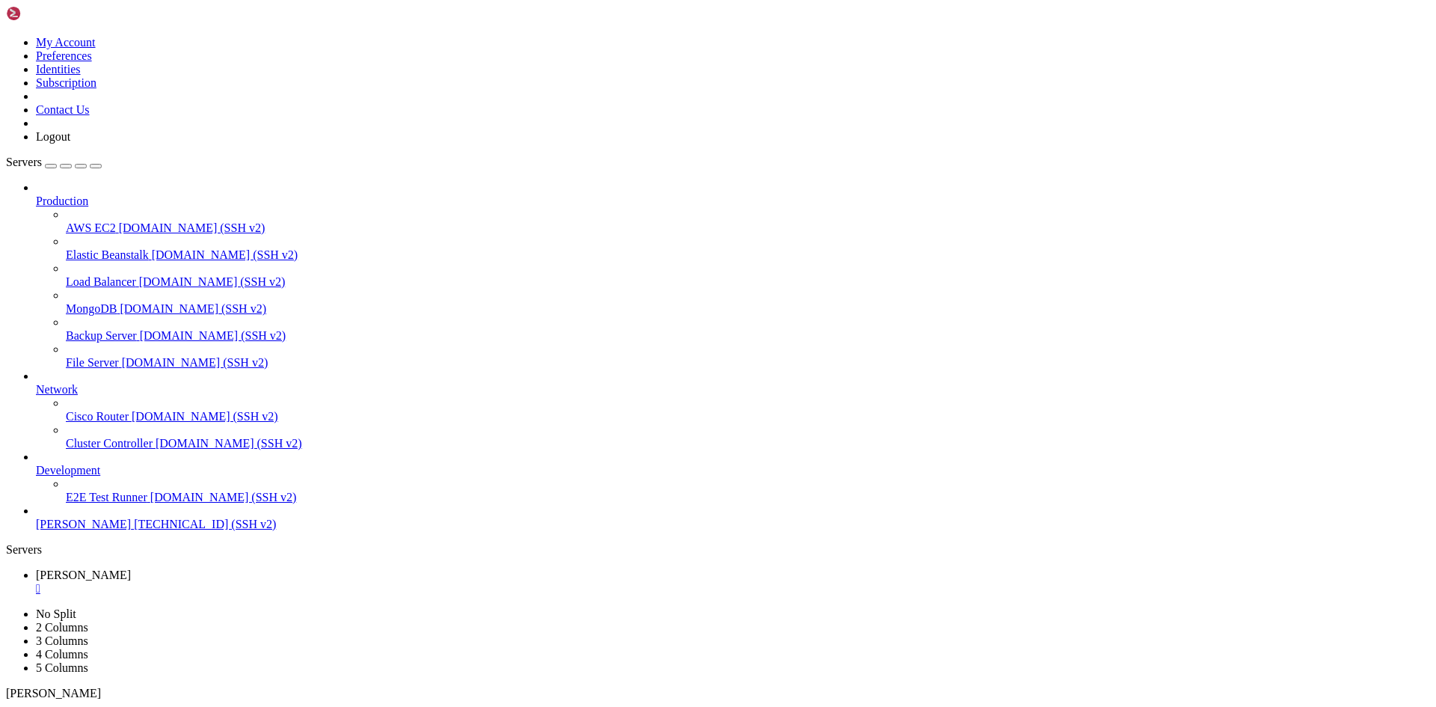
scroll to position [572, 0]
